Goal: Task Accomplishment & Management: Manage account settings

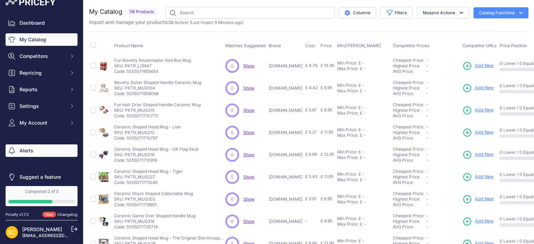
scroll to position [14, 0]
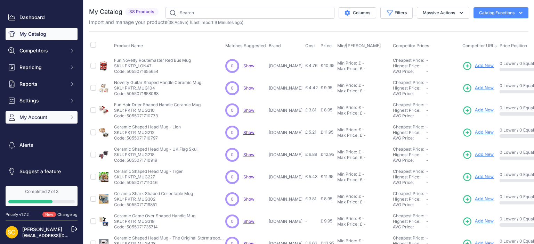
click at [40, 115] on span "My Account" at bounding box center [42, 117] width 46 height 7
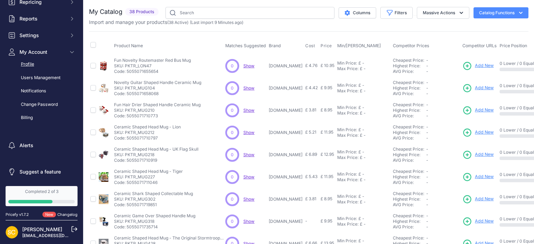
click at [35, 67] on link "Profile" at bounding box center [42, 64] width 72 height 12
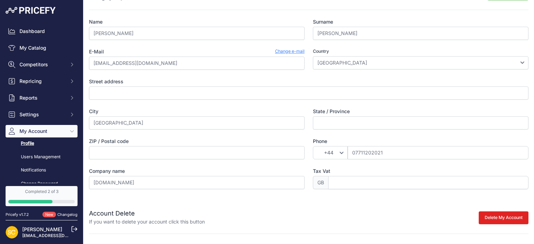
scroll to position [29, 0]
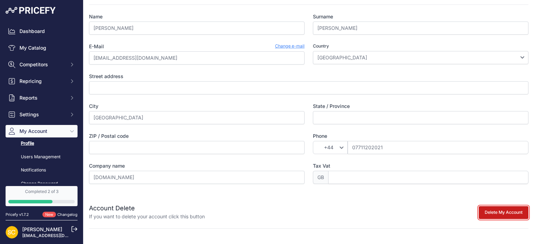
click at [496, 213] on button "Delete My Account" at bounding box center [504, 213] width 50 height 13
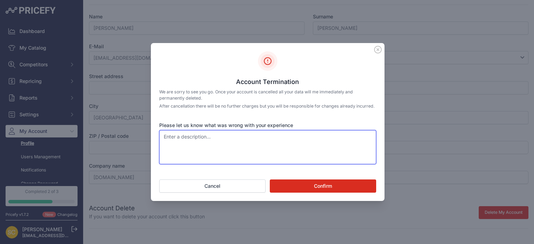
click at [206, 149] on textarea "Please let us know what was wrong with your experience" at bounding box center [267, 147] width 217 height 34
click at [249, 136] on textarea "Please let us know what was wrong with your experience" at bounding box center [267, 147] width 217 height 34
type textarea "cant import products effectively. tags isnt enough"
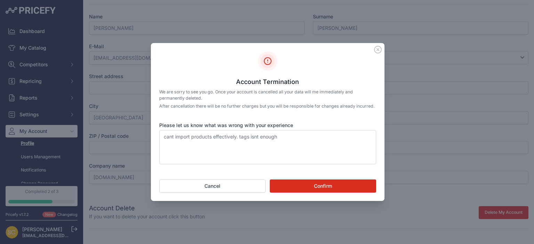
click at [284, 183] on div "Account Termination We are sorry to see you go. Once your account is cancelled …" at bounding box center [268, 122] width 234 height 159
click at [286, 188] on button "Confirm" at bounding box center [323, 186] width 106 height 13
